Goal: Task Accomplishment & Management: Manage account settings

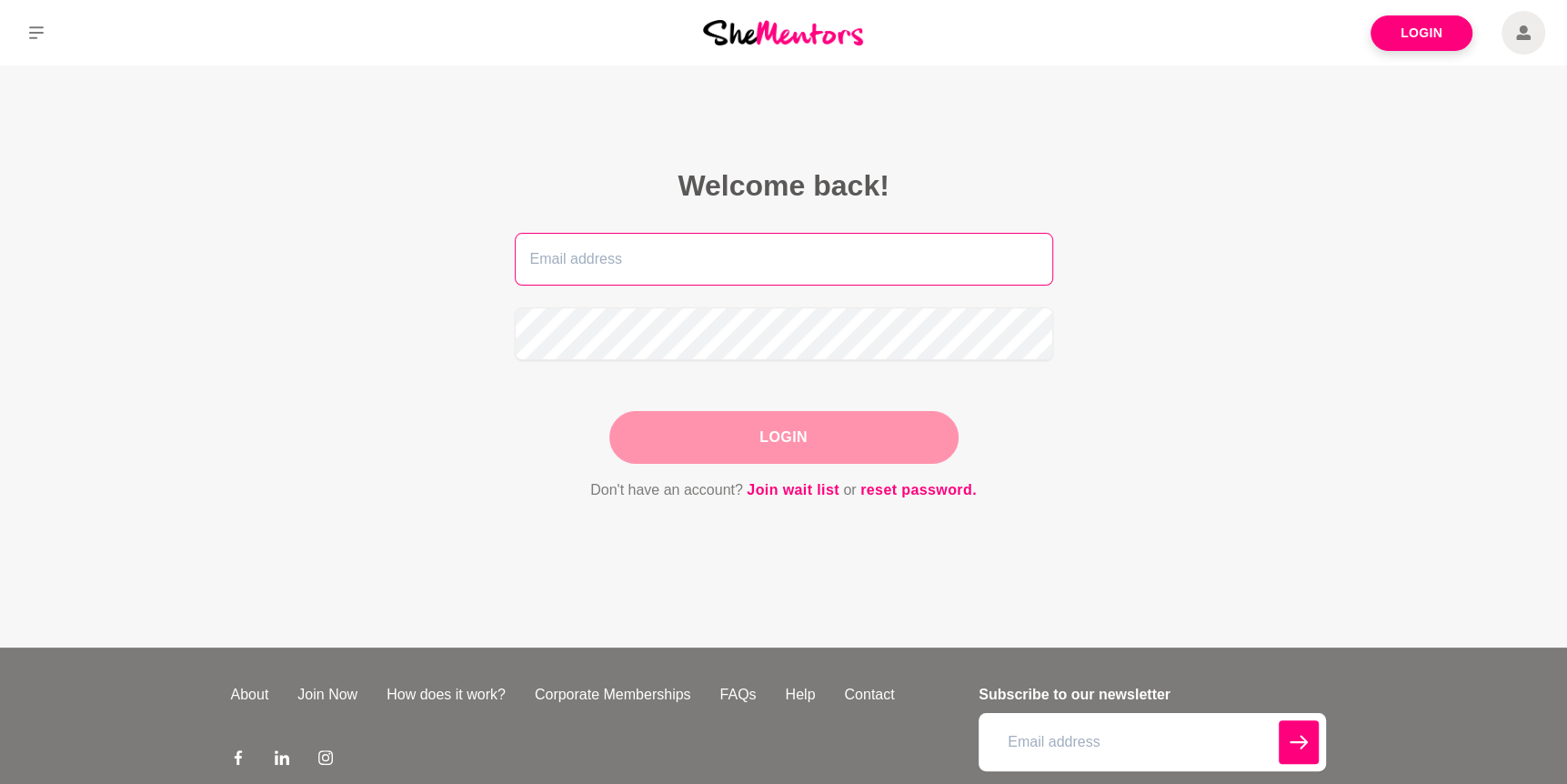
type input "[EMAIL_ADDRESS][DOMAIN_NAME]"
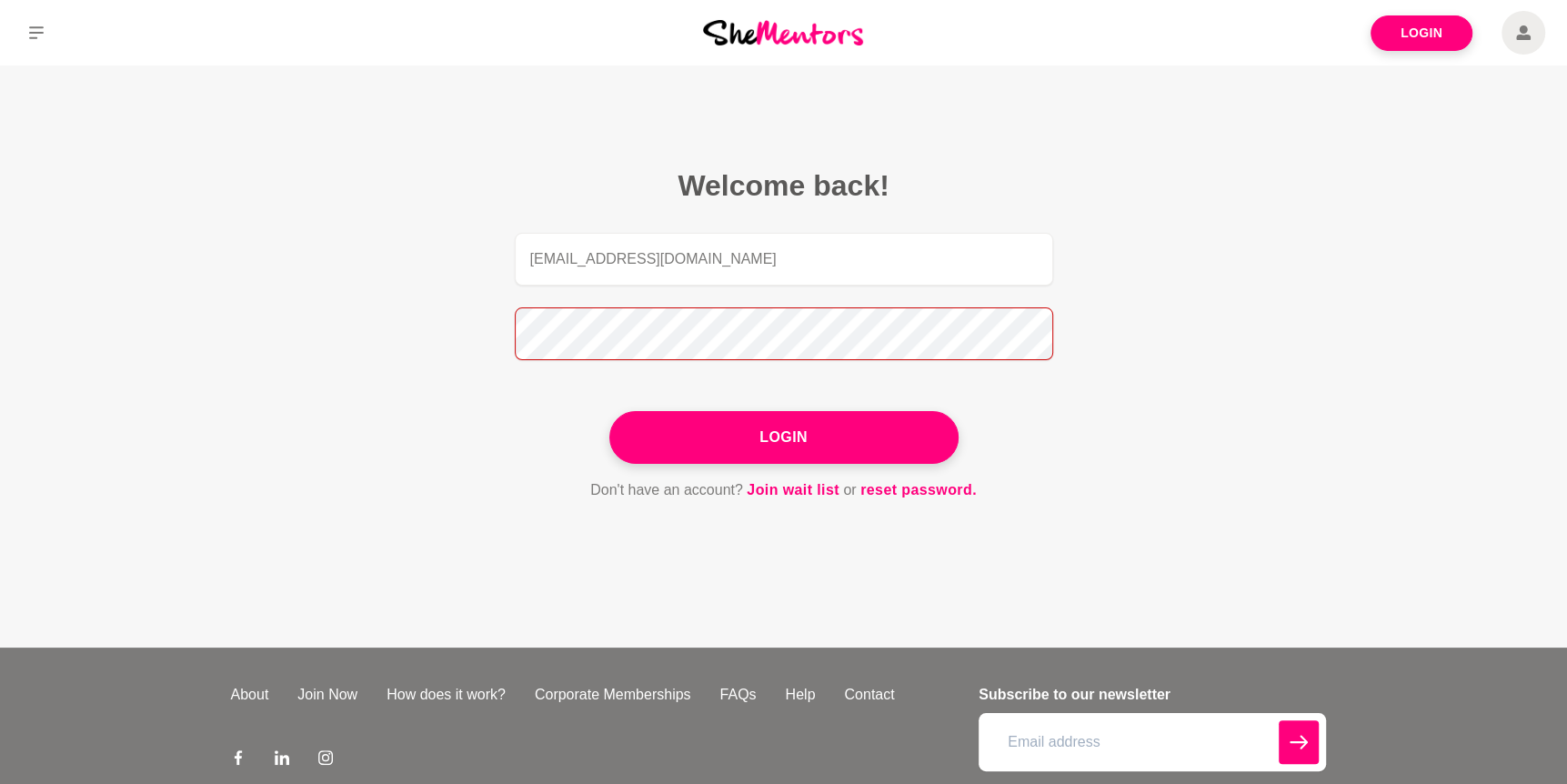
click at [609, 411] on button "Login" at bounding box center [784, 438] width 349 height 53
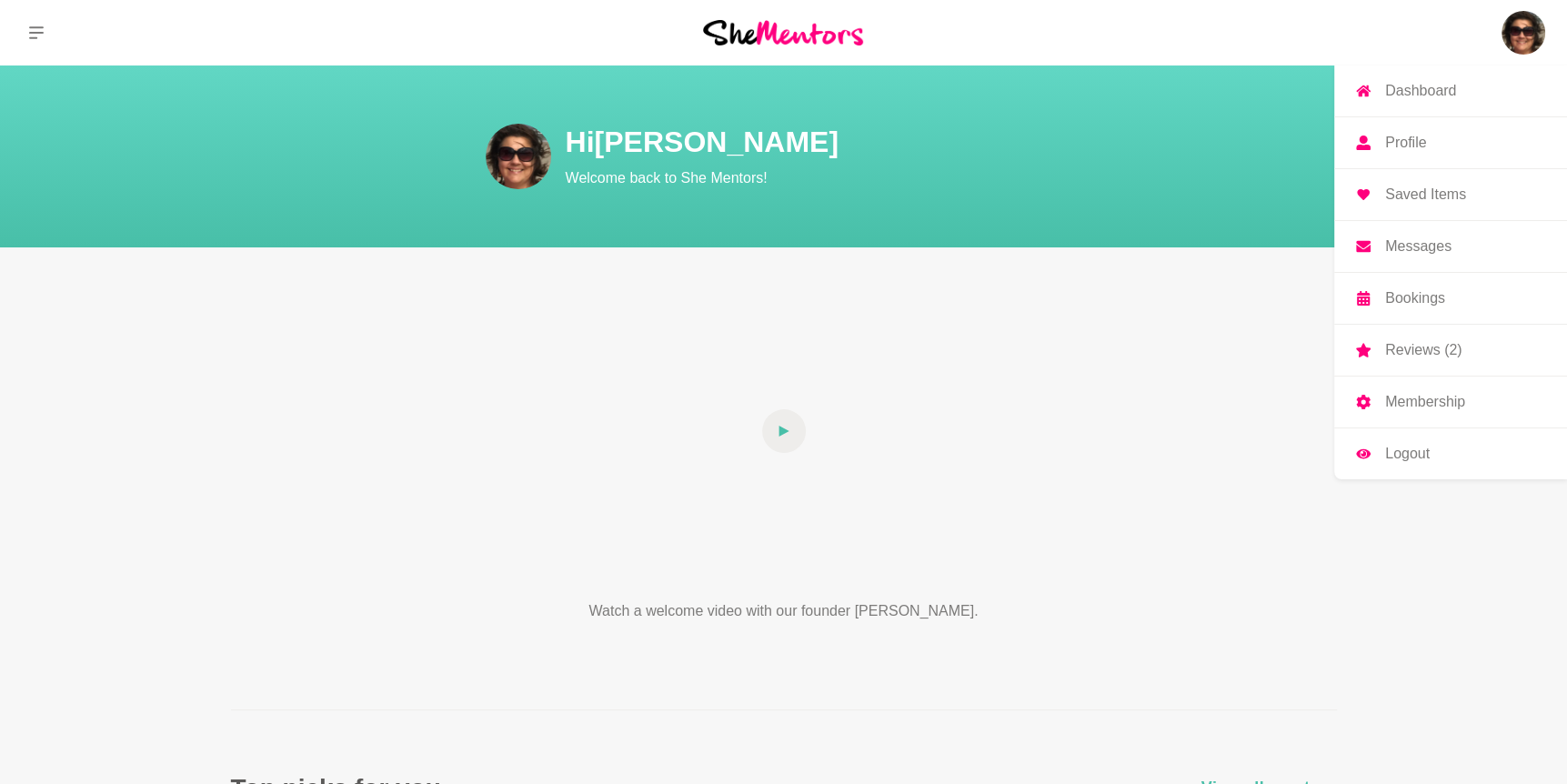
click at [1403, 136] on p "Profile" at bounding box center [1405, 142] width 40 height 14
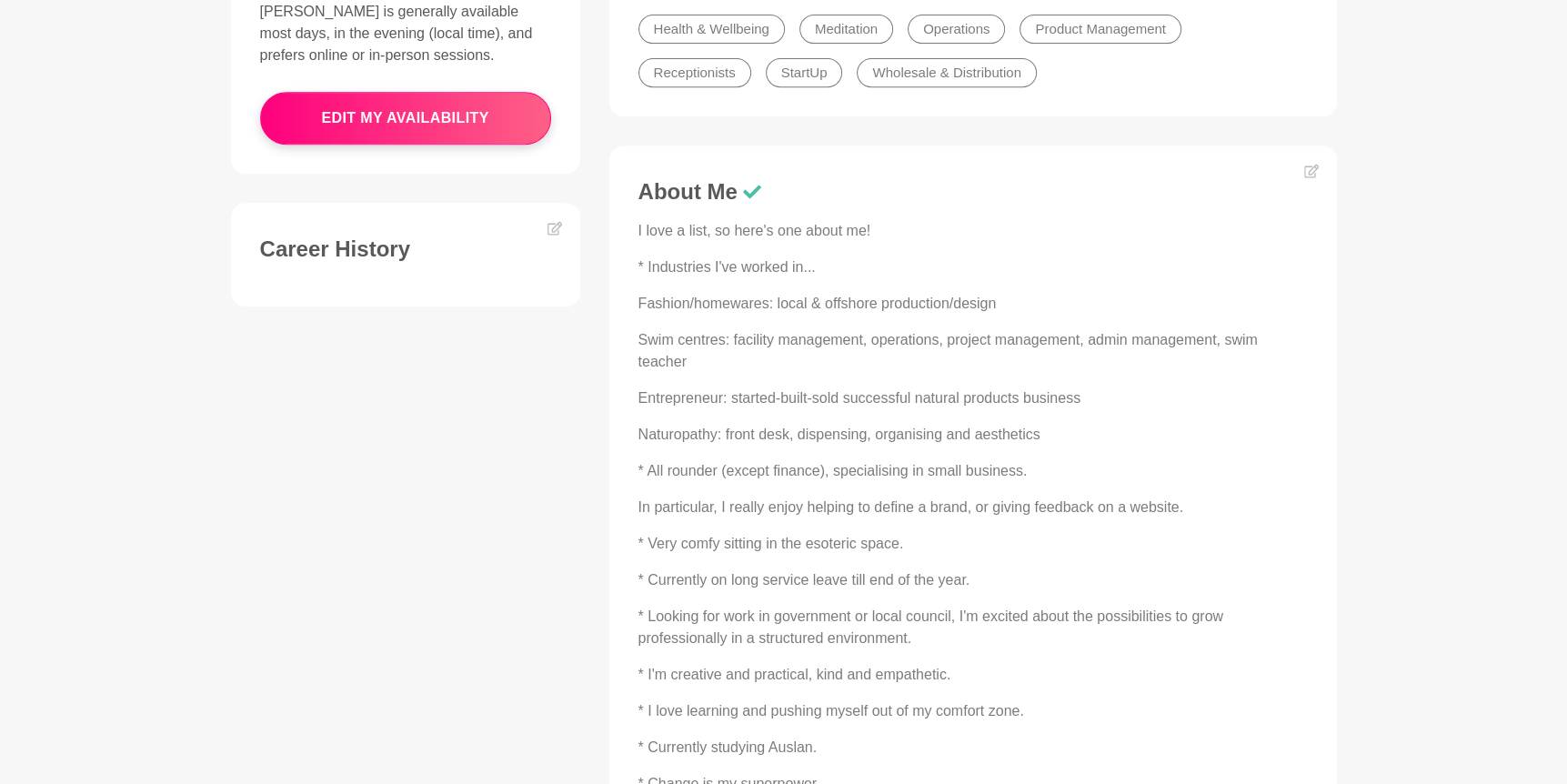
scroll to position [636, 0]
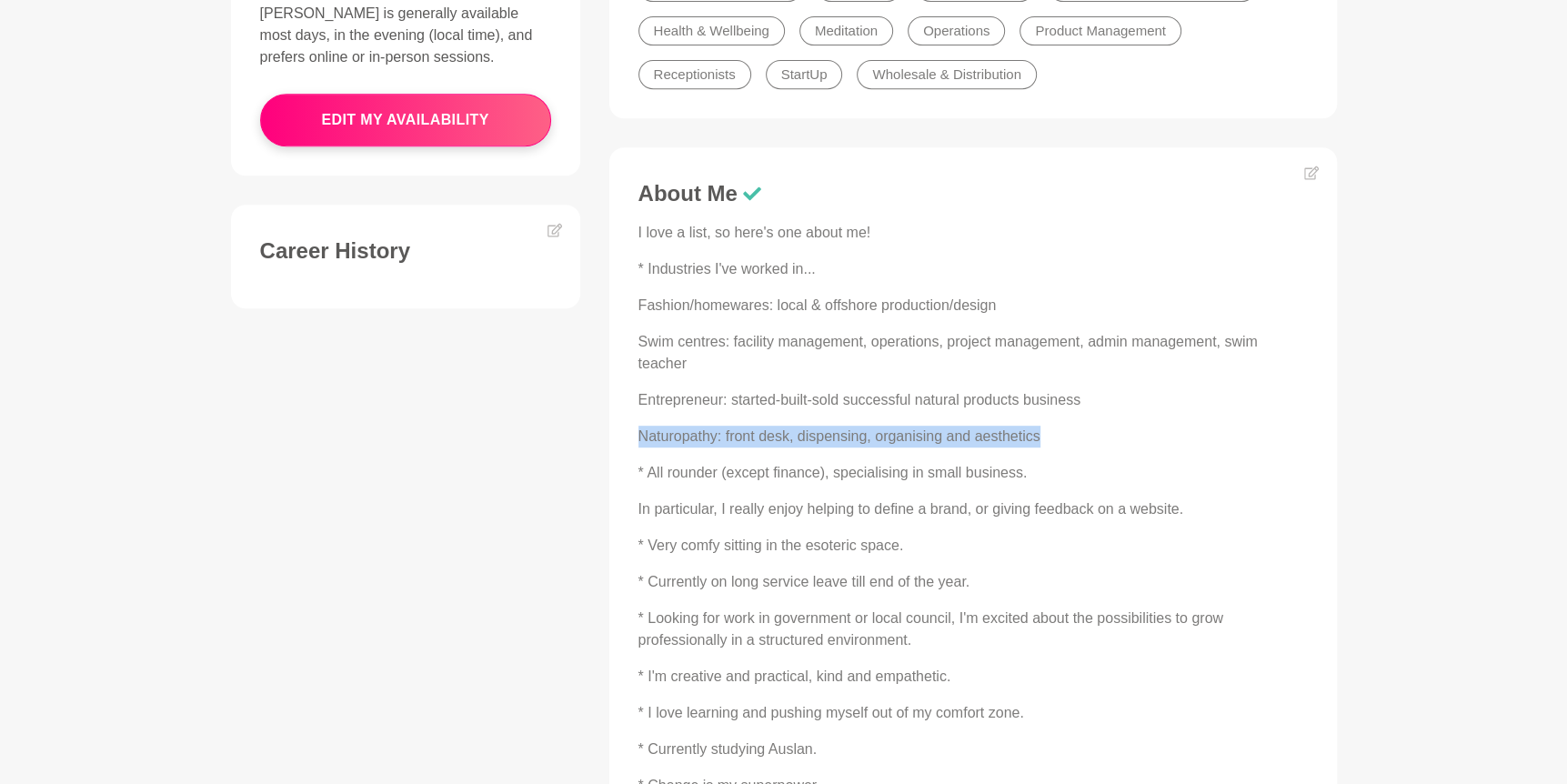
drag, startPoint x: 1046, startPoint y: 436, endPoint x: 639, endPoint y: 441, distance: 407.0
click at [639, 441] on p "Naturopathy: front desk, dispensing, organising and aesthetics" at bounding box center [973, 436] width 670 height 22
click at [1307, 171] on icon at bounding box center [1311, 172] width 14 height 14
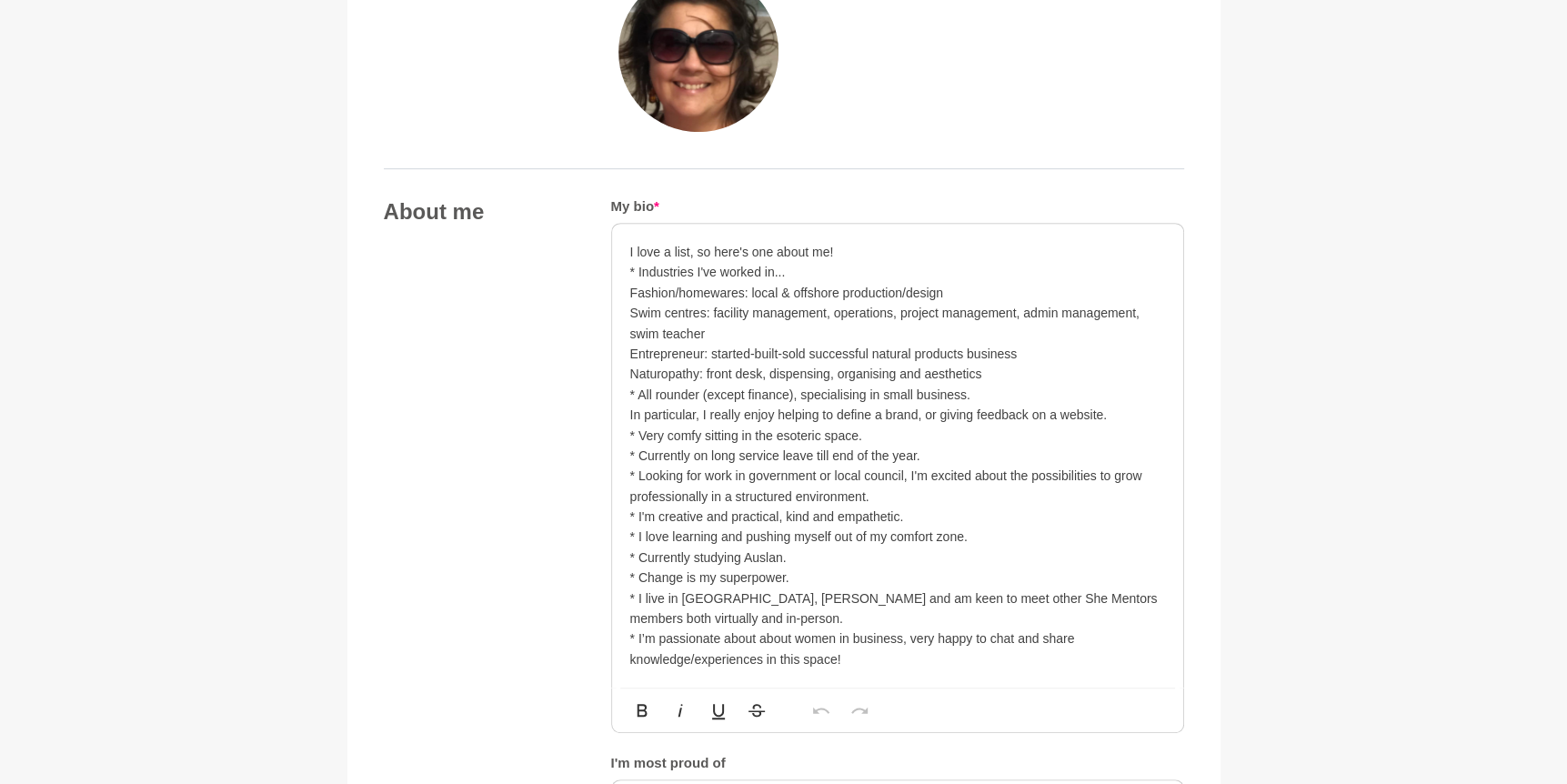
scroll to position [818, 0]
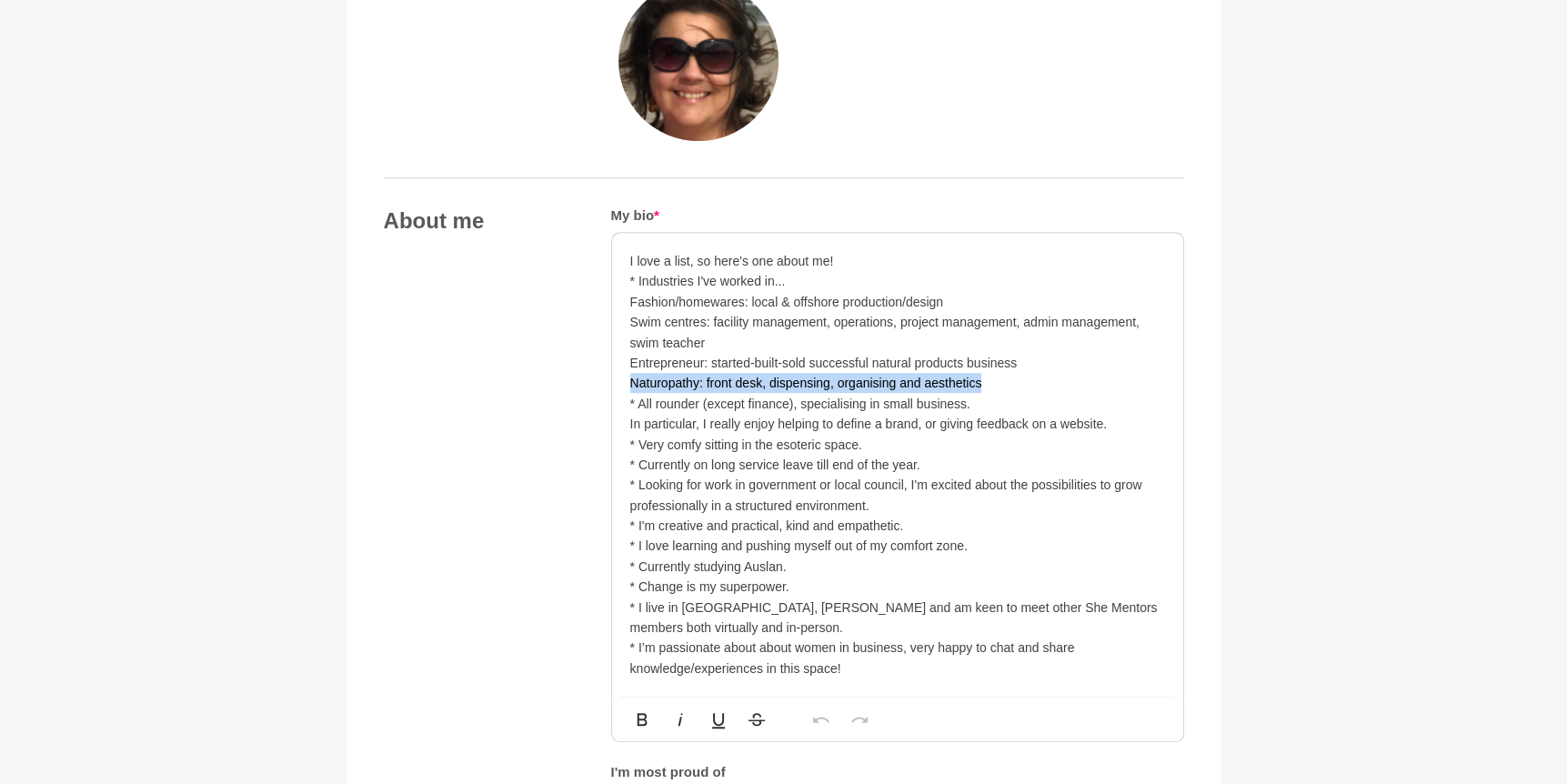
drag, startPoint x: 995, startPoint y: 378, endPoint x: 630, endPoint y: 378, distance: 365.0
click at [630, 378] on p "Naturopathy: front desk, dispensing, organising and aesthetics" at bounding box center [897, 382] width 535 height 20
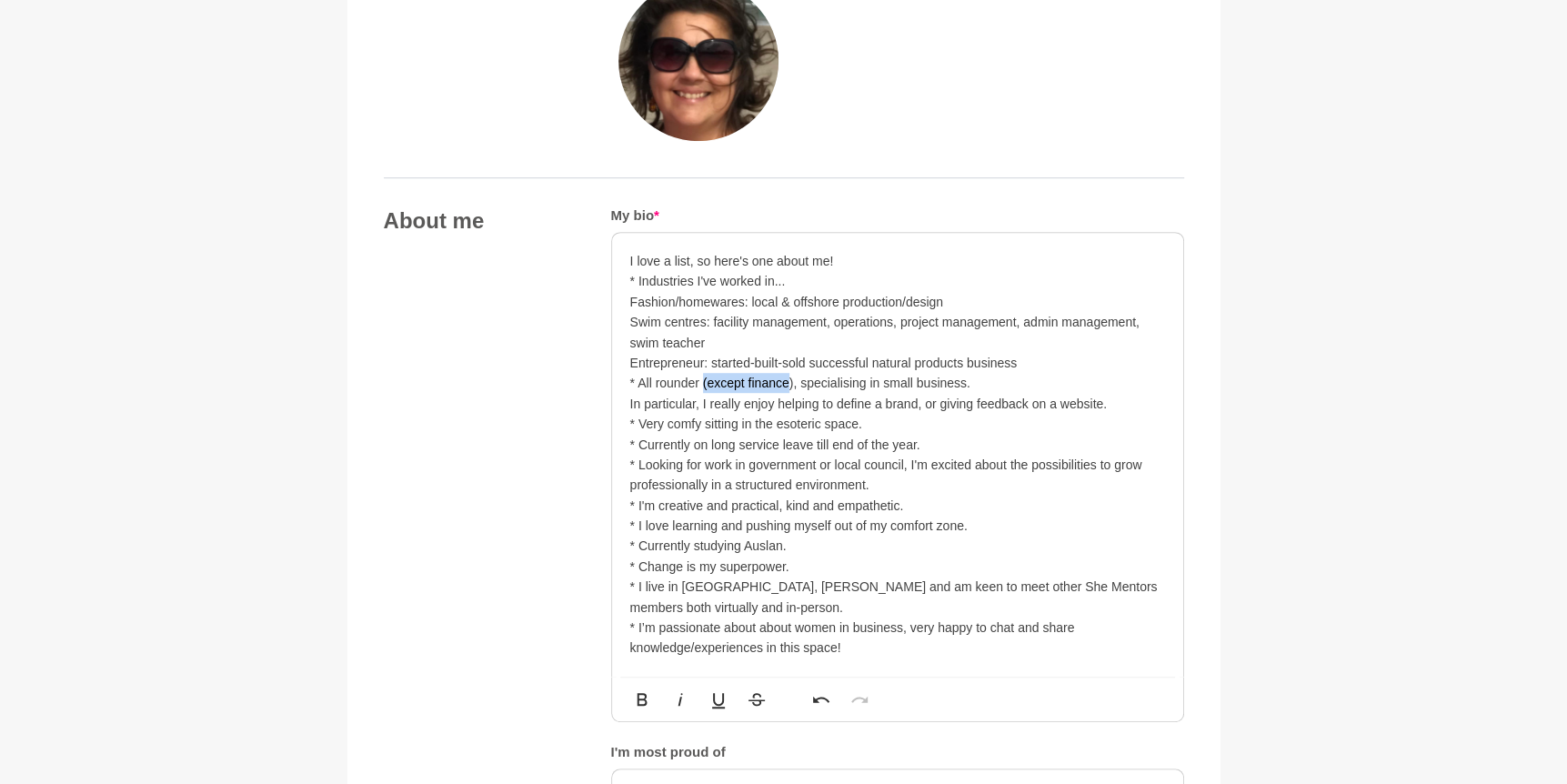
drag, startPoint x: 790, startPoint y: 382, endPoint x: 703, endPoint y: 382, distance: 87.0
click at [703, 382] on p "* All rounder (except finance), specialising in small business." at bounding box center [897, 382] width 535 height 20
click at [868, 377] on p "* All rounder specialising in small business." at bounding box center [897, 382] width 535 height 20
click at [703, 381] on p "* All rounder specialising in small business." at bounding box center [897, 382] width 535 height 20
drag, startPoint x: 933, startPoint y: 441, endPoint x: 623, endPoint y: 445, distance: 310.0
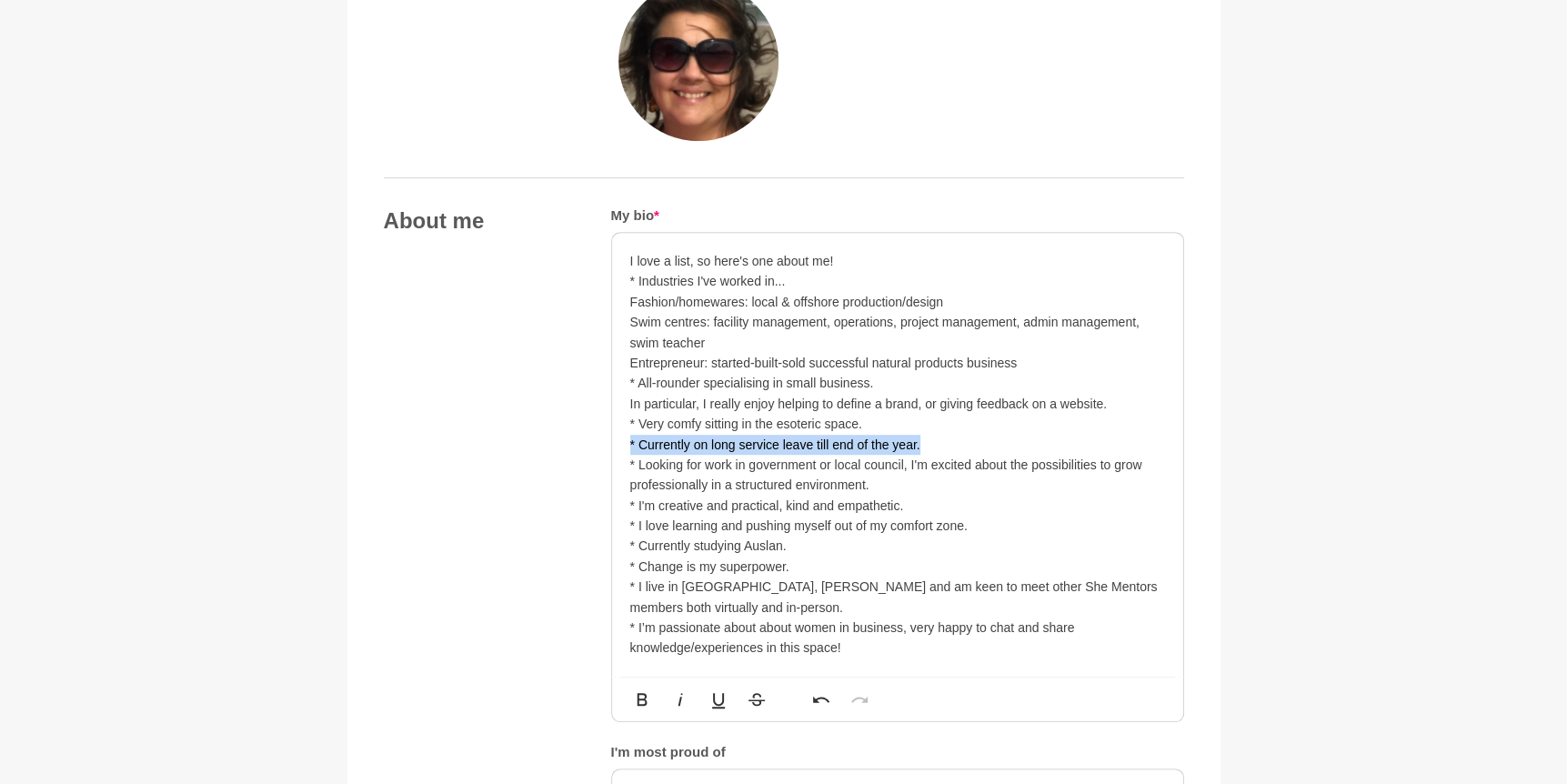
click at [623, 445] on div "I love a list, so here's one about me! * Industries I've worked in... Fashion/h…" at bounding box center [897, 454] width 572 height 443
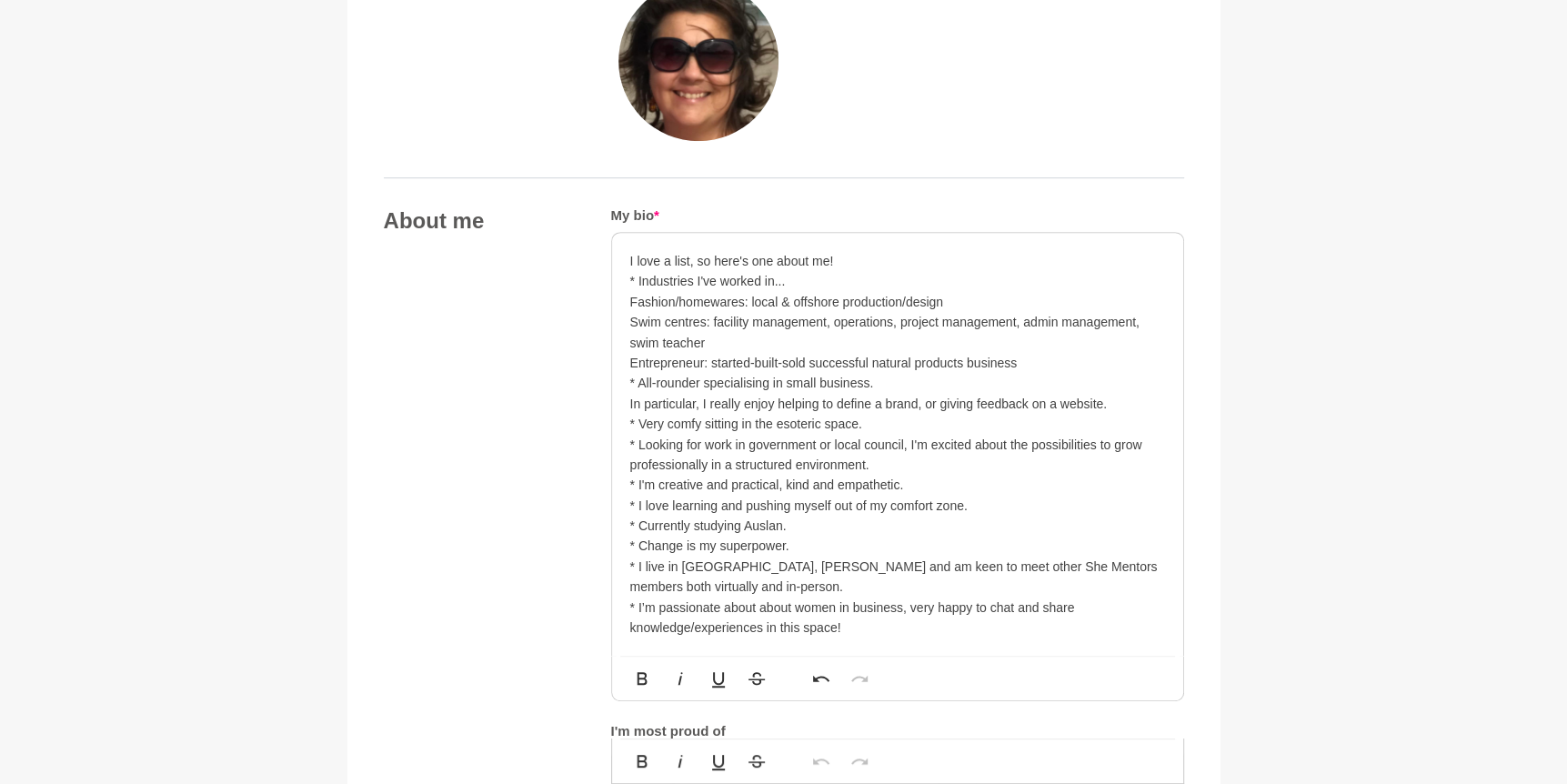
scroll to position [909, 0]
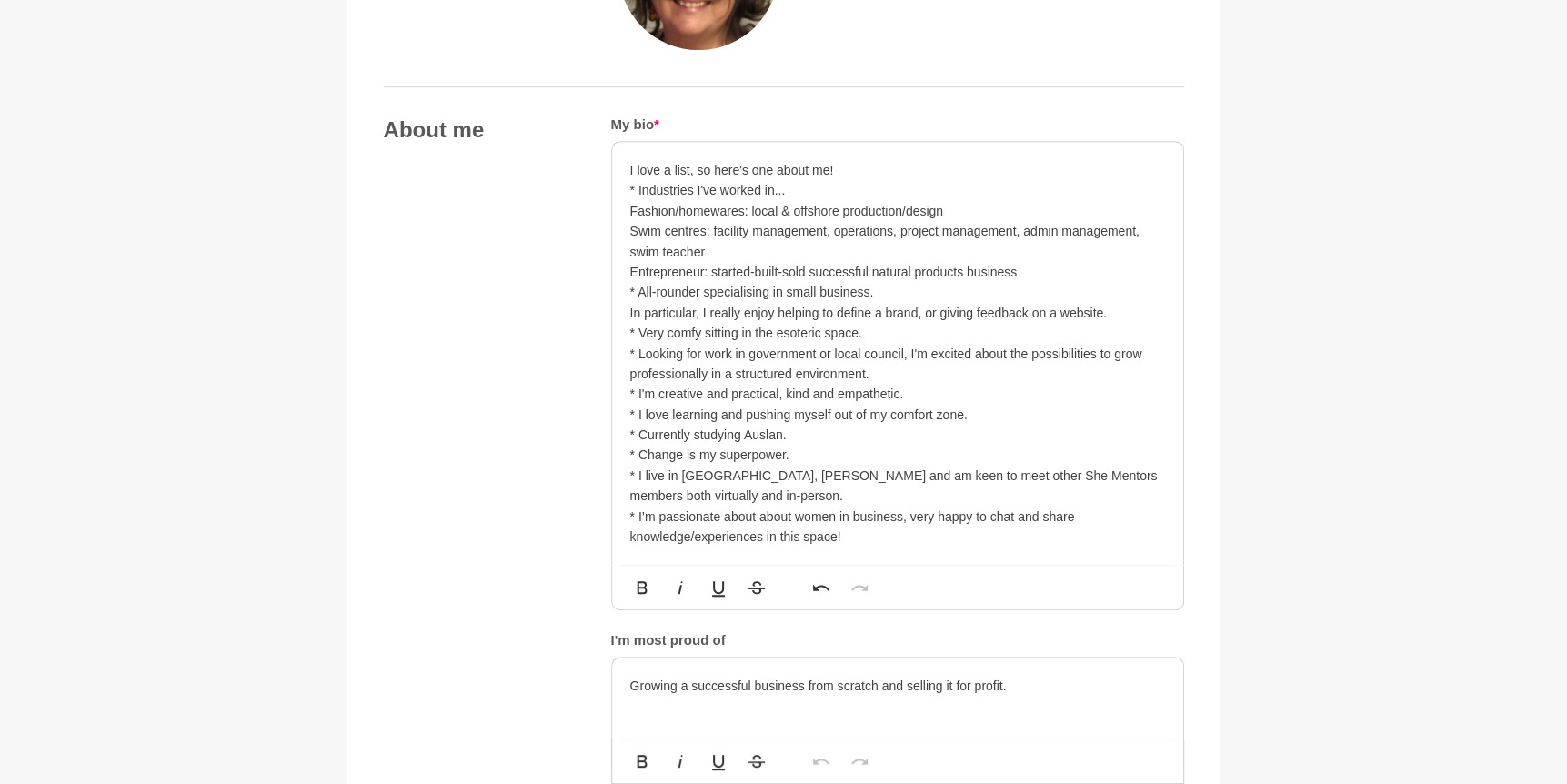
click at [864, 369] on p "* Looking for work in government or local council, I'm excited about the possib…" at bounding box center [897, 363] width 535 height 40
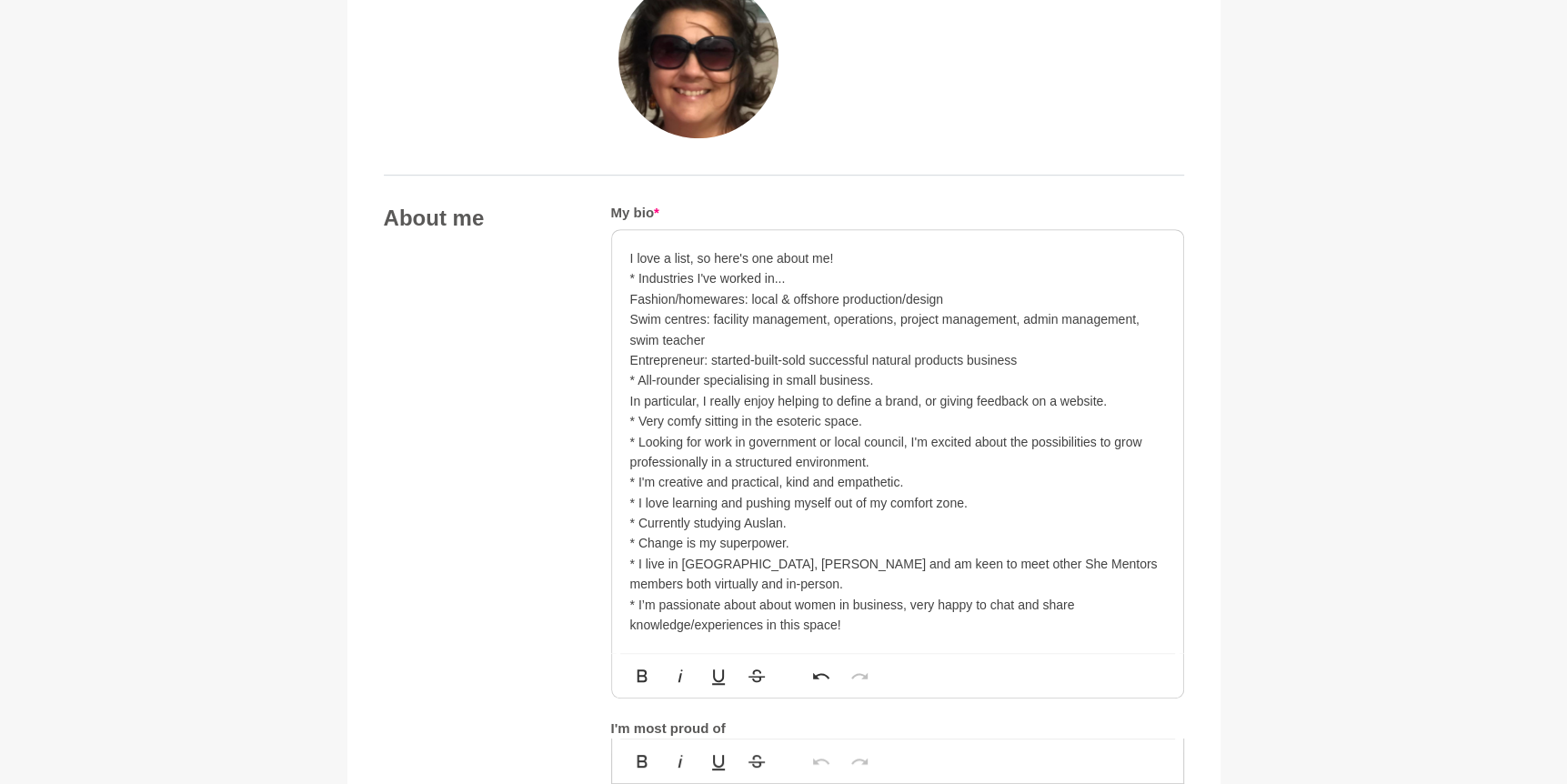
scroll to position [818, 0]
click at [1033, 358] on p "Entrepreneur: started-built-sold successful natural products business" at bounding box center [897, 362] width 535 height 20
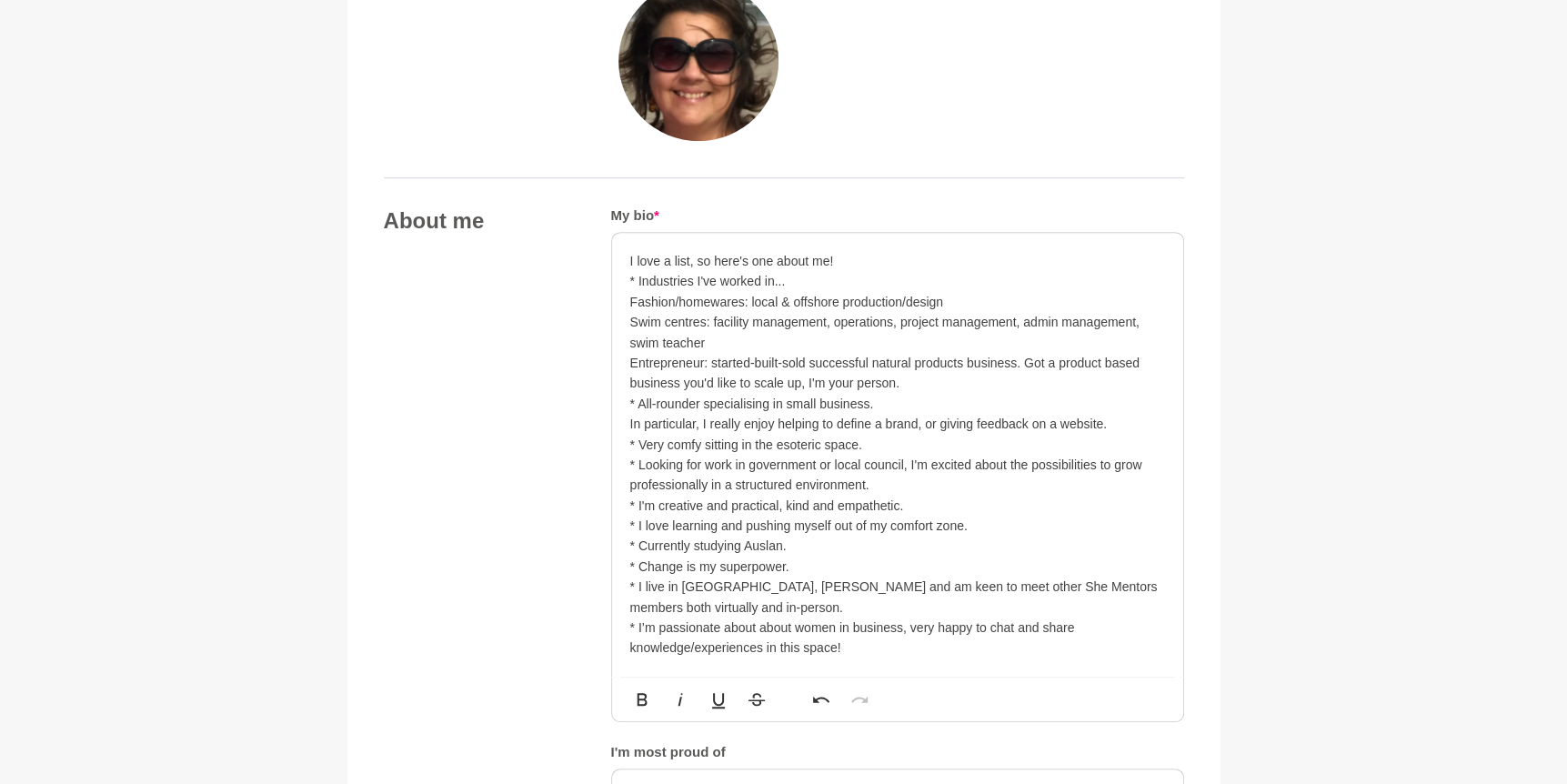
click at [804, 379] on p "Entrepreneur: started-built-sold successful natural products business. Got a pr…" at bounding box center [897, 373] width 535 height 40
drag, startPoint x: 968, startPoint y: 297, endPoint x: 631, endPoint y: 304, distance: 337.1
click at [631, 304] on p "Fashion/homewares: local & offshore production/design" at bounding box center [897, 301] width 535 height 20
click at [925, 384] on p "Entrepreneur: started-built-sold successful natural products business. Got a pr…" at bounding box center [897, 373] width 535 height 40
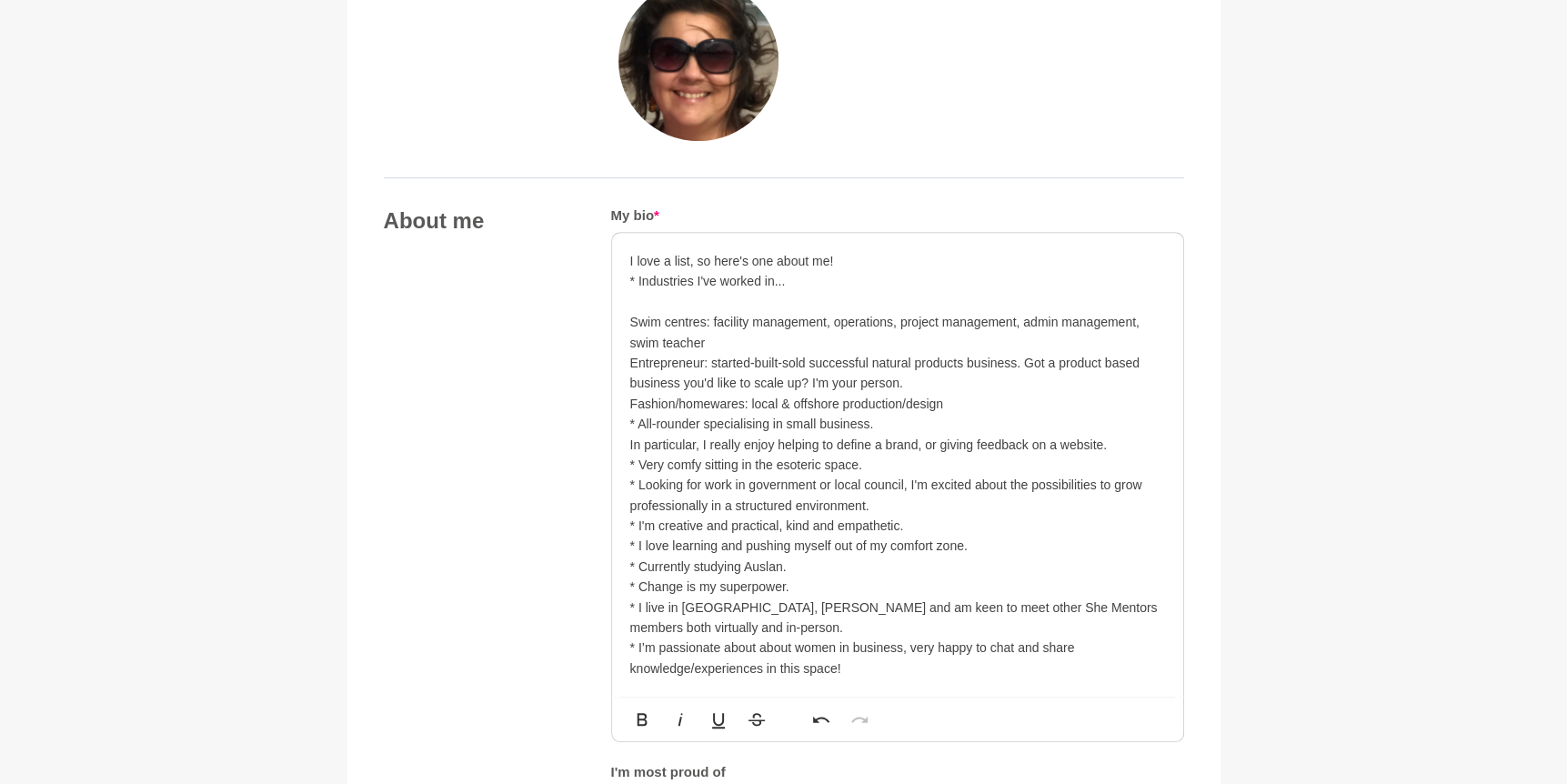
click at [768, 297] on p at bounding box center [897, 301] width 535 height 20
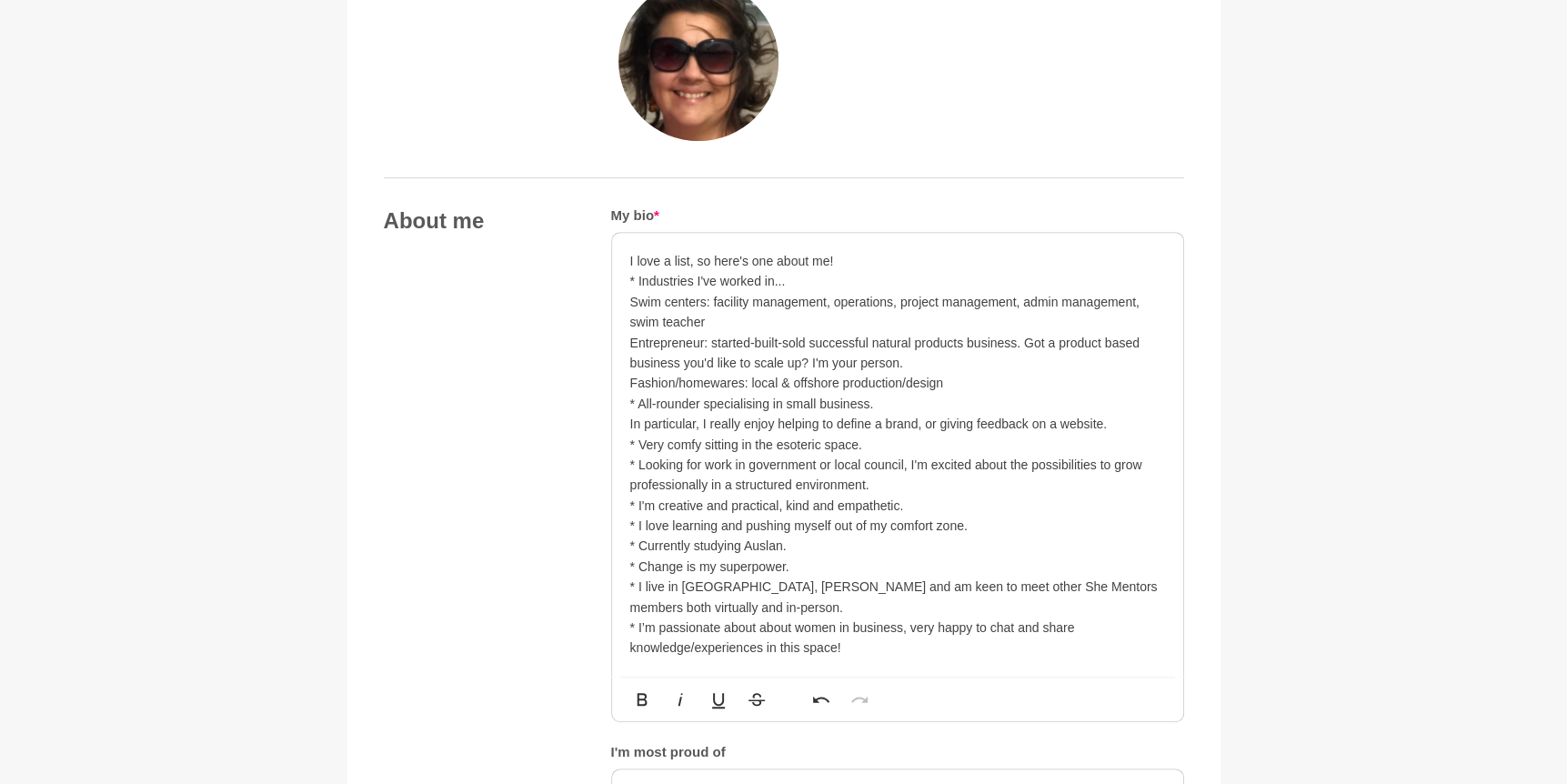
click at [712, 320] on p "Swim centers: facility management, operations, project management, admin manage…" at bounding box center [897, 312] width 535 height 40
click at [950, 380] on p "Fashion/homewares: local & offshore production/design" at bounding box center [897, 382] width 535 height 20
click at [961, 523] on p "* I love learning and pushing myself out of my comfort zone." at bounding box center [897, 525] width 535 height 20
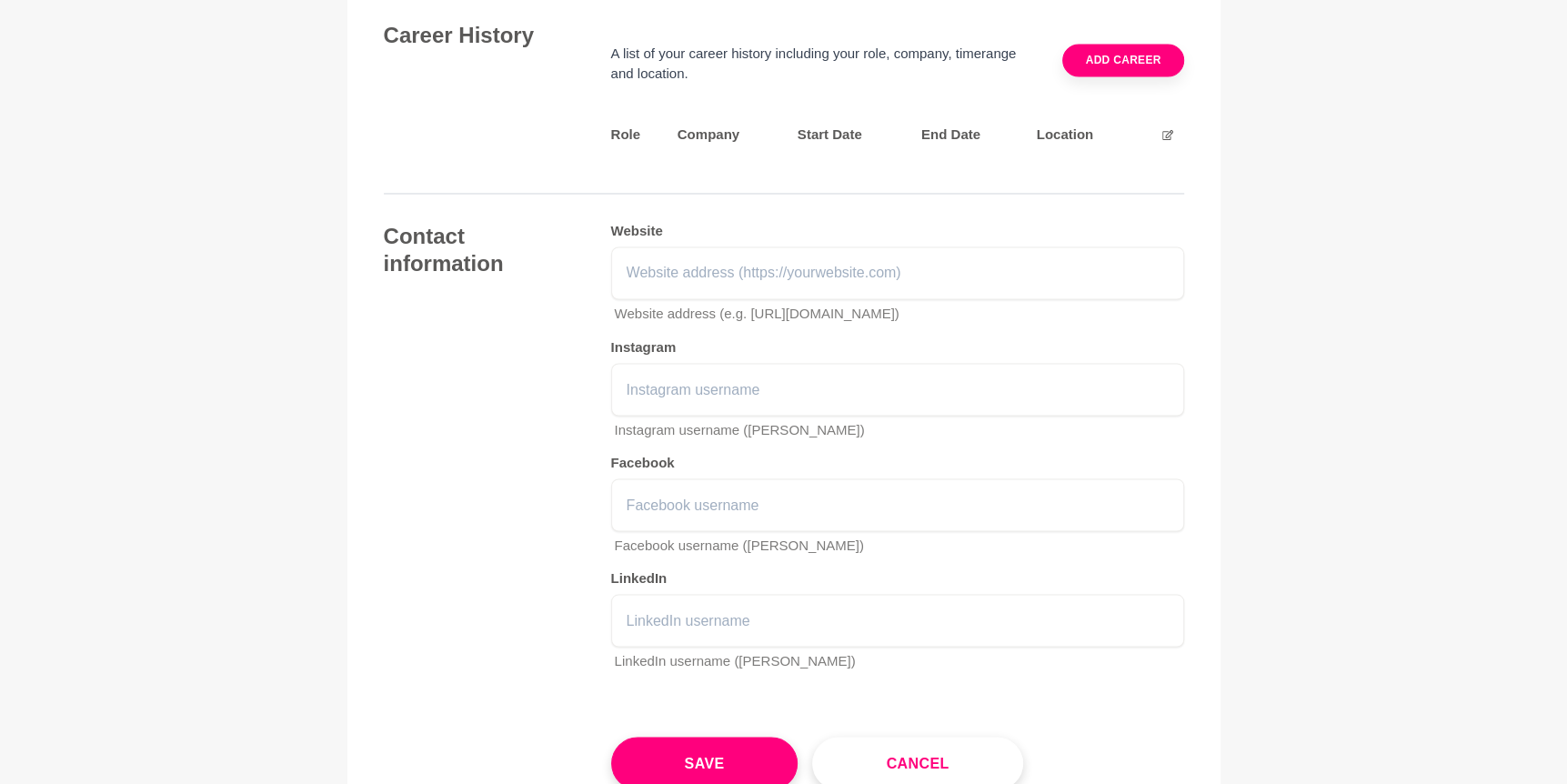
scroll to position [2912, 0]
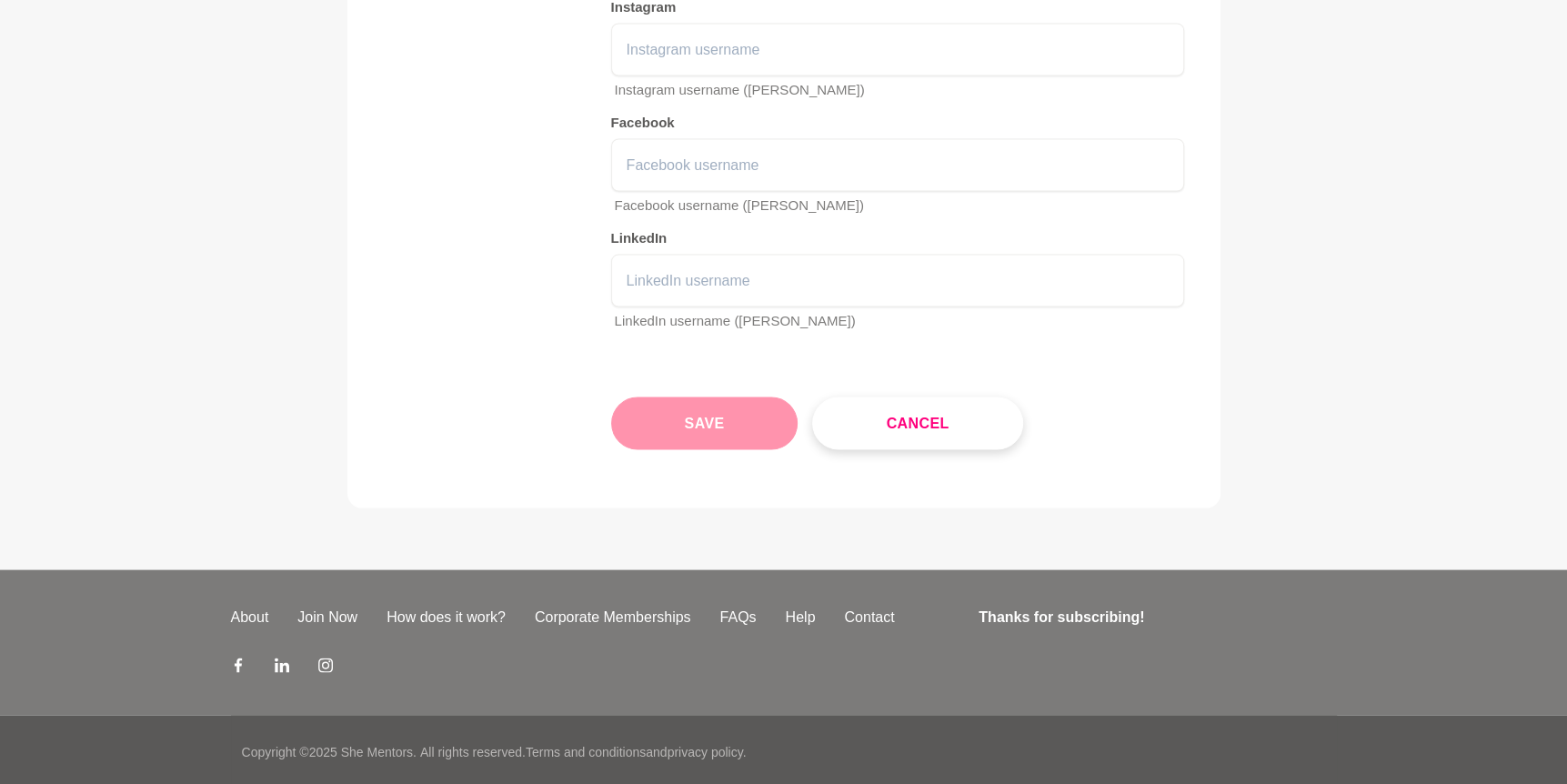
click at [699, 413] on button "Save" at bounding box center [704, 424] width 187 height 53
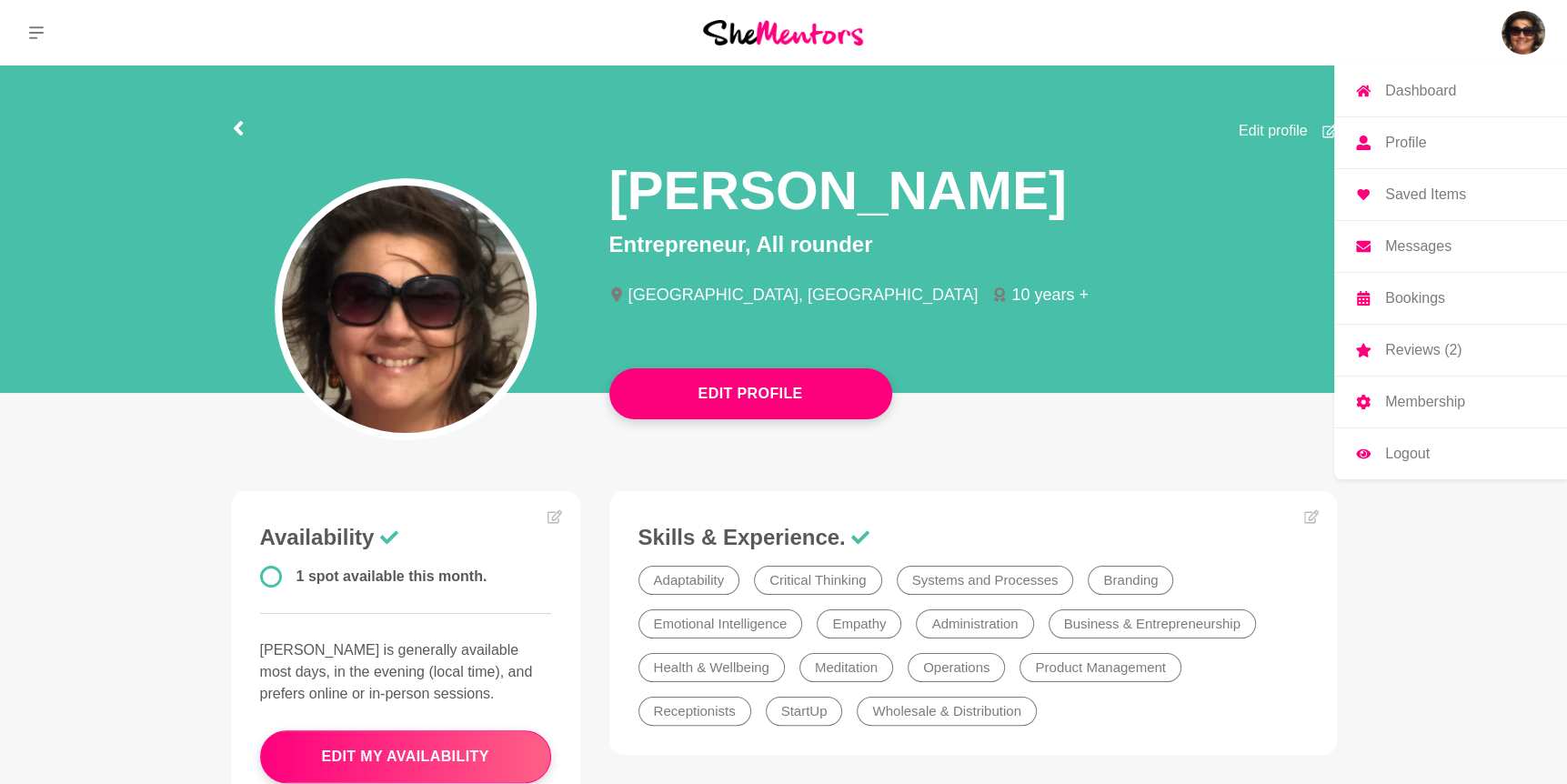
click at [1396, 454] on p "Logout" at bounding box center [1407, 453] width 44 height 14
